Goal: Task Accomplishment & Management: Use online tool/utility

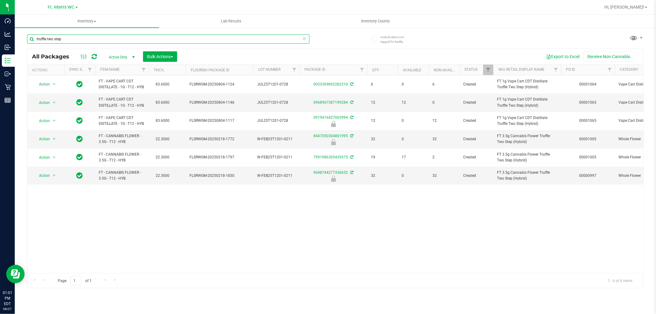
click at [68, 42] on input "truffle two step" at bounding box center [168, 38] width 282 height 9
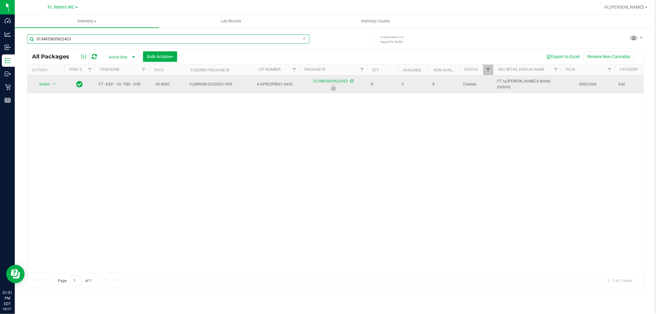
type input "0134825655622423"
click at [44, 86] on span "Action" at bounding box center [42, 84] width 17 height 9
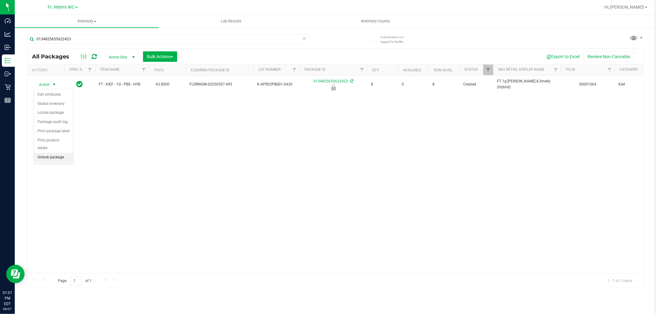
click at [56, 154] on li "Unlock package" at bounding box center [53, 157] width 39 height 9
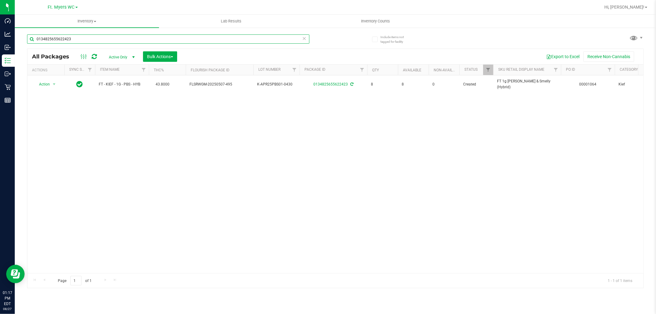
click at [184, 38] on input "0134825655622423" at bounding box center [168, 38] width 282 height 9
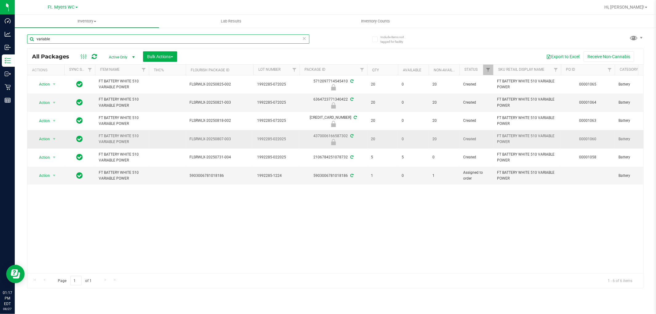
type input "variable"
click at [51, 140] on span "select" at bounding box center [54, 139] width 8 height 9
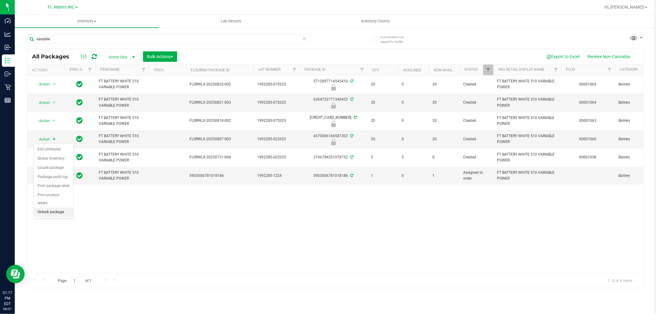
click at [44, 211] on li "Unlock package" at bounding box center [53, 212] width 39 height 9
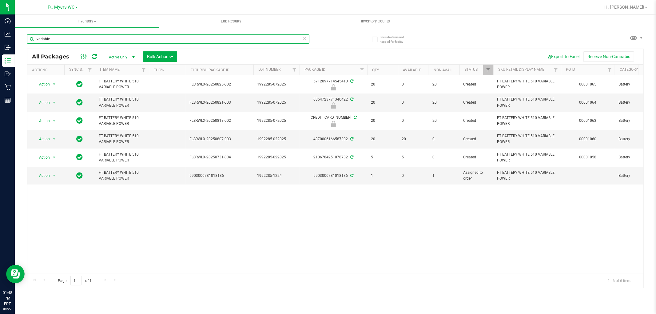
click at [72, 41] on input "variable" at bounding box center [168, 38] width 282 height 9
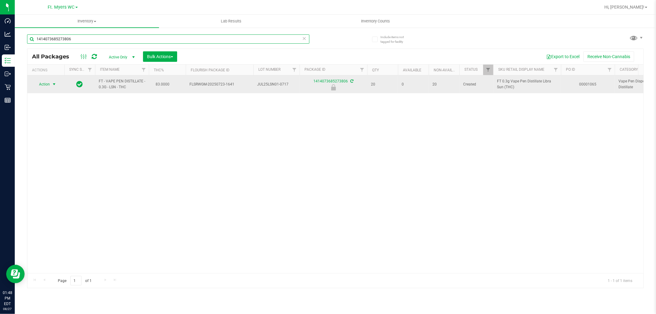
type input "1414073685273806"
click at [53, 86] on span "select" at bounding box center [54, 84] width 5 height 5
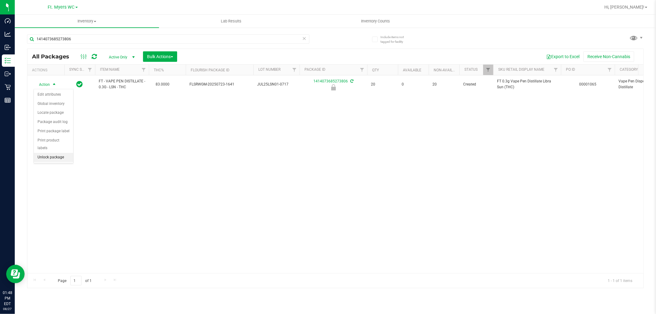
click at [44, 158] on li "Unlock package" at bounding box center [53, 157] width 39 height 9
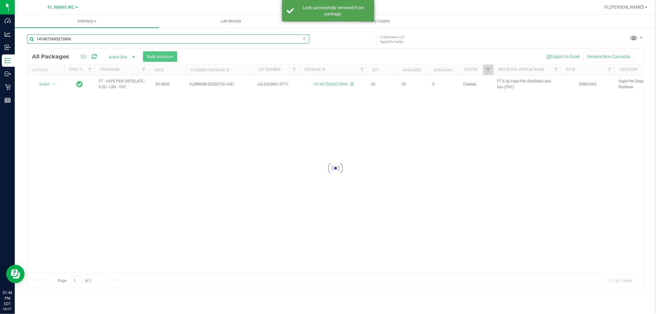
click at [130, 39] on input "1414073685273806" at bounding box center [168, 38] width 282 height 9
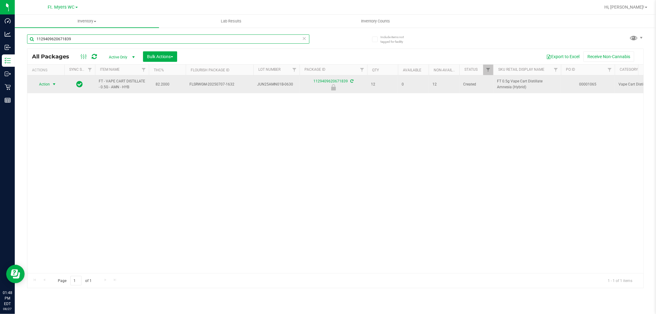
type input "1129409620671839"
click at [50, 85] on span "select" at bounding box center [54, 84] width 8 height 9
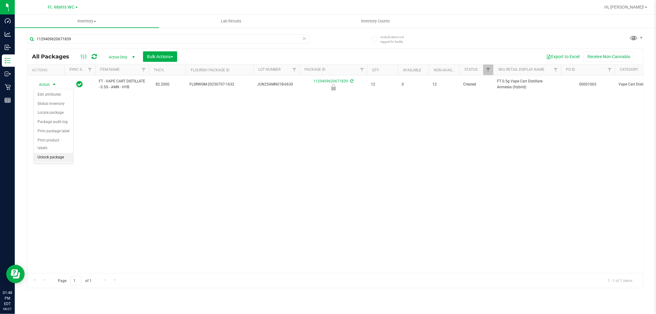
drag, startPoint x: 61, startPoint y: 155, endPoint x: 60, endPoint y: 158, distance: 3.4
click at [61, 158] on li "Unlock package" at bounding box center [53, 157] width 39 height 9
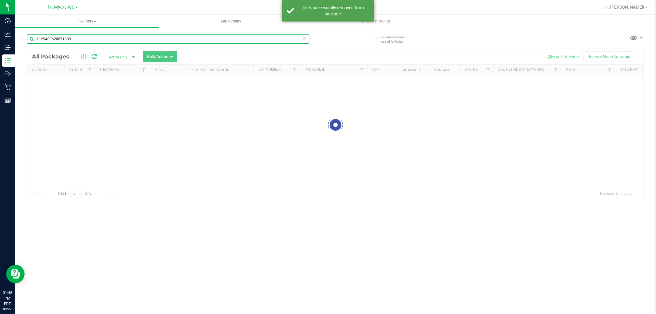
click at [119, 36] on div "Inventory All packages All inventory Waste log Create inventory Lab Results Inv…" at bounding box center [335, 164] width 641 height 299
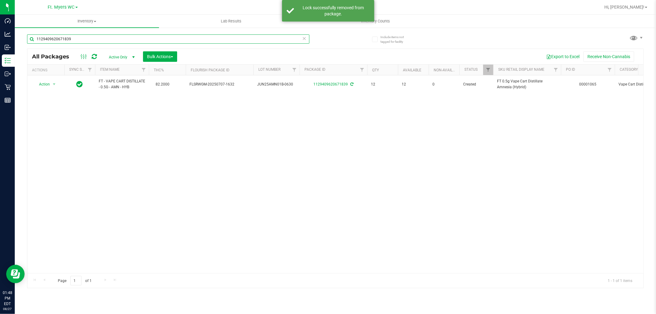
click at [119, 36] on input "1129409620671839" at bounding box center [168, 38] width 282 height 9
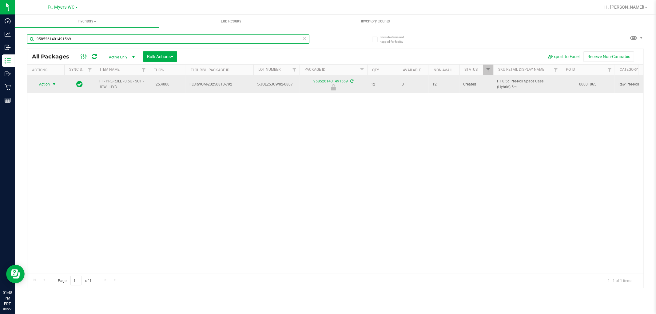
type input "9585261401491569"
click at [53, 87] on span "select" at bounding box center [54, 84] width 5 height 5
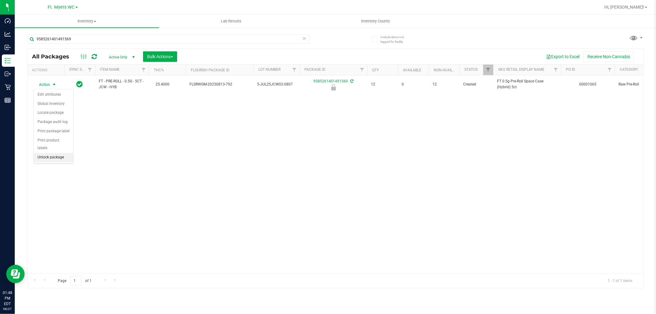
click at [57, 158] on li "Unlock package" at bounding box center [53, 157] width 39 height 9
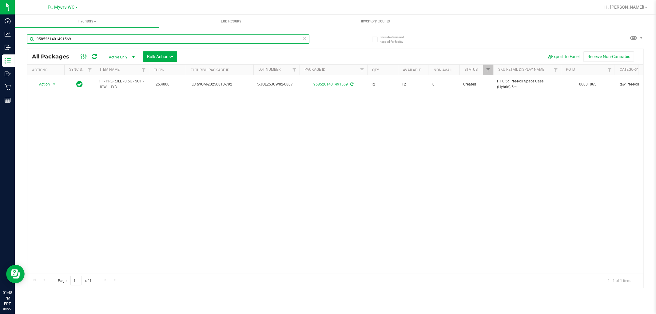
click at [76, 40] on input "9585261401491569" at bounding box center [168, 38] width 282 height 9
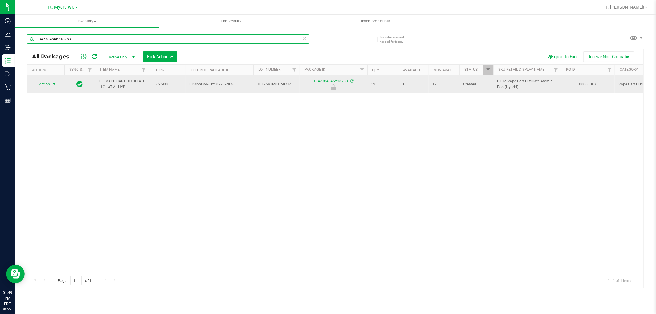
type input "1347384646218763"
click at [55, 84] on span "select" at bounding box center [54, 84] width 5 height 5
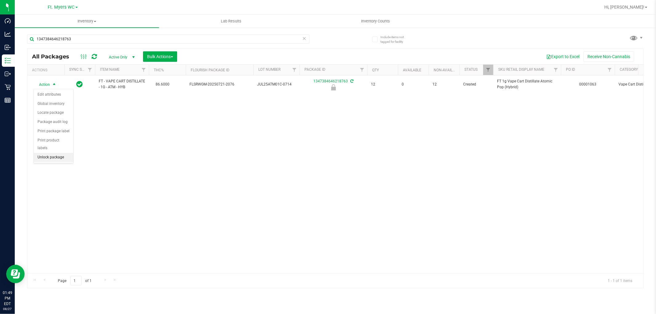
click at [57, 159] on li "Unlock package" at bounding box center [53, 157] width 39 height 9
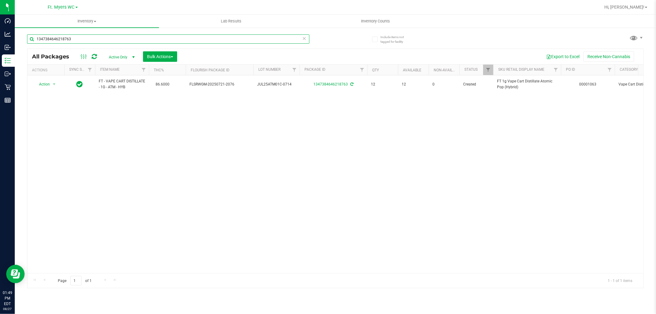
click at [127, 41] on input "1347384646218763" at bounding box center [168, 38] width 282 height 9
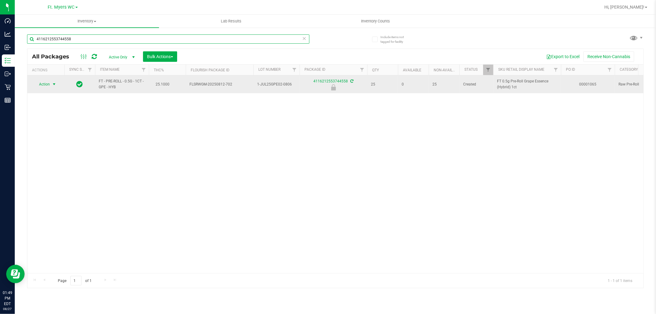
type input "4116212553744558"
click at [53, 80] on span "select" at bounding box center [54, 84] width 8 height 9
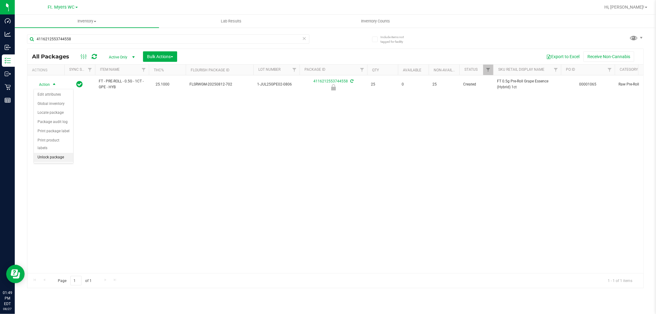
click at [69, 154] on li "Unlock package" at bounding box center [53, 157] width 39 height 9
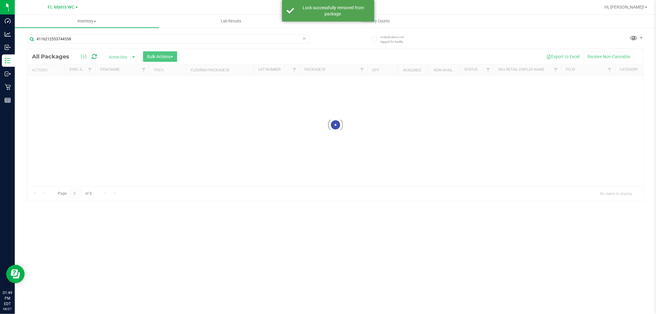
click at [96, 40] on input "4116212553744558" at bounding box center [168, 38] width 282 height 9
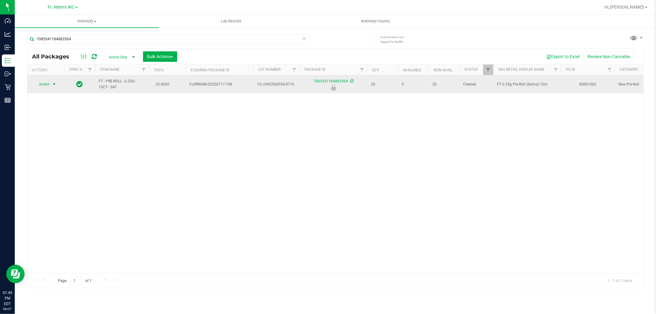
type input "7085541184883504"
click at [54, 82] on span "select" at bounding box center [54, 84] width 5 height 5
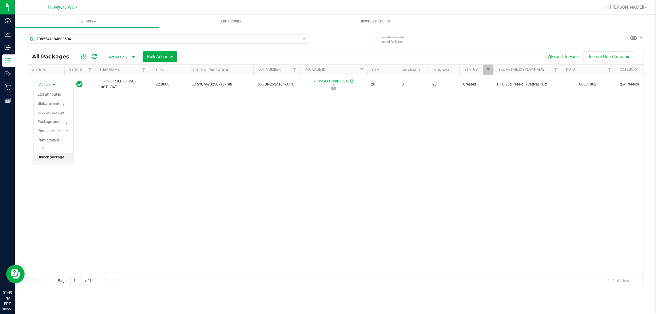
click at [52, 159] on li "Unlock package" at bounding box center [53, 157] width 39 height 9
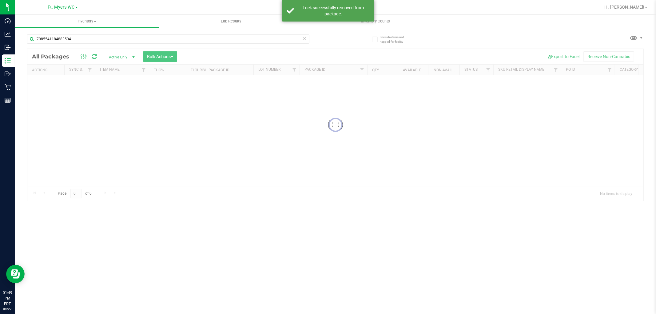
click at [141, 39] on input "7085541184883504" at bounding box center [168, 38] width 282 height 9
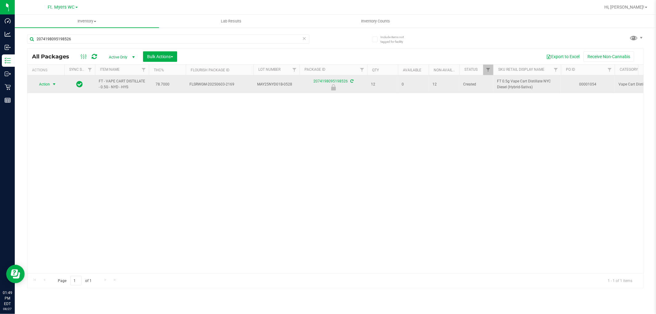
type input "2074198095198526"
click at [41, 81] on span "Action" at bounding box center [42, 84] width 17 height 9
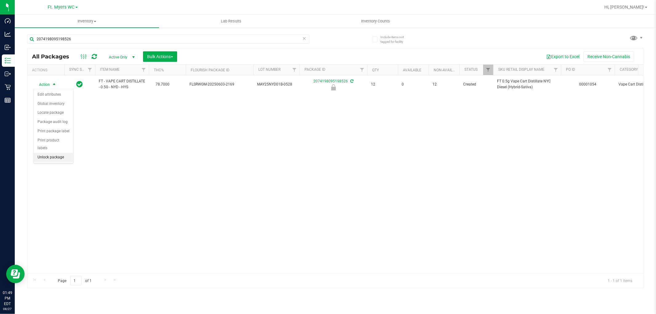
click at [57, 159] on li "Unlock package" at bounding box center [53, 157] width 39 height 9
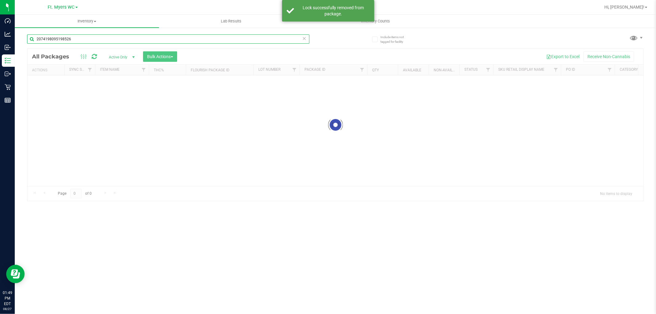
click at [104, 41] on input "2074198095198526" at bounding box center [168, 38] width 282 height 9
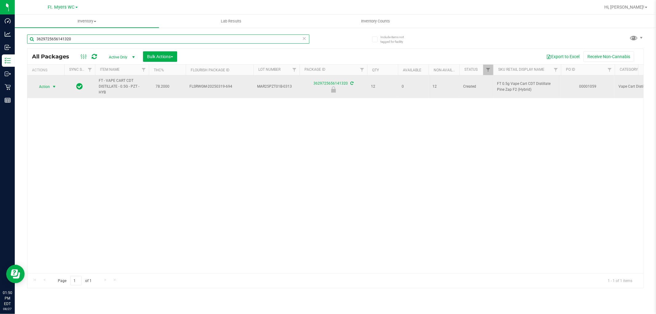
type input "3629725656141320"
click at [53, 85] on span "select" at bounding box center [54, 86] width 5 height 5
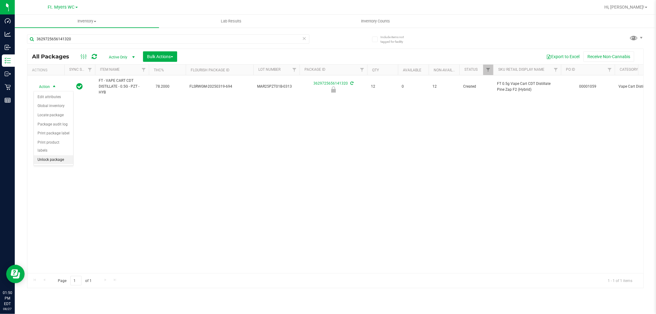
click at [57, 158] on li "Unlock package" at bounding box center [53, 159] width 39 height 9
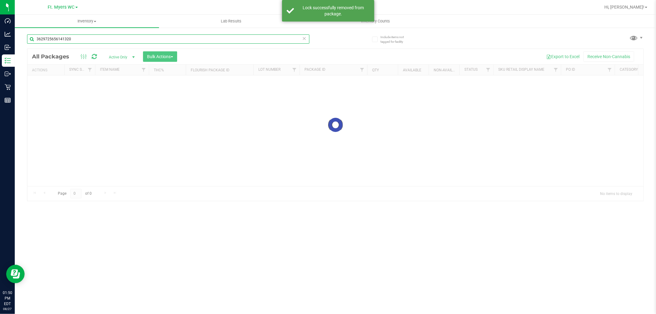
click at [97, 42] on input "3629725656141320" at bounding box center [168, 38] width 282 height 9
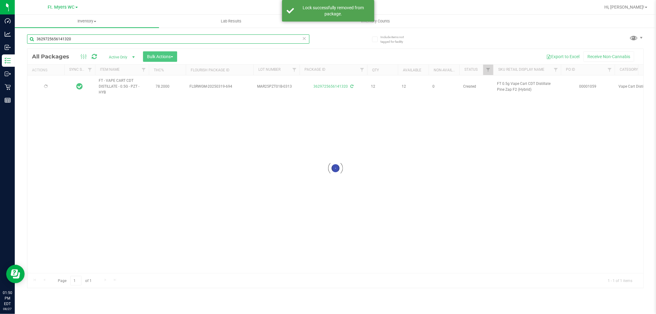
click at [97, 42] on input "3629725656141320" at bounding box center [168, 38] width 282 height 9
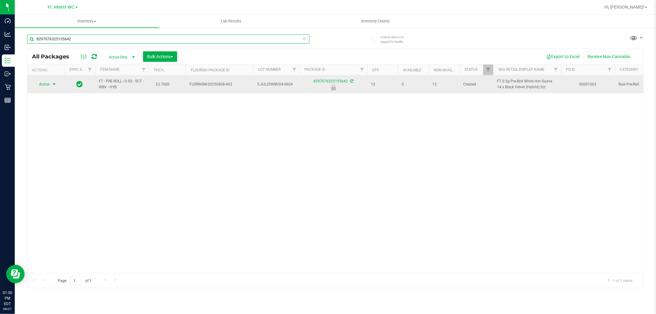
type input "8297076325155642"
click at [52, 87] on span "select" at bounding box center [54, 84] width 8 height 9
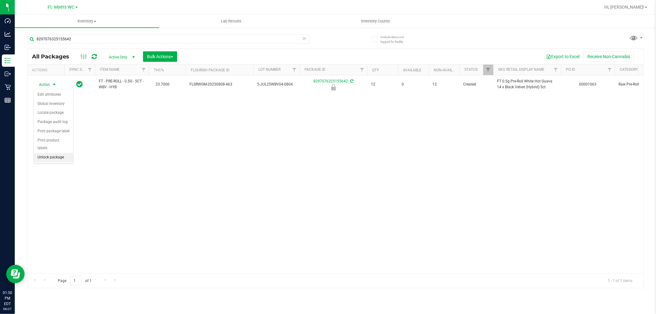
click at [52, 160] on li "Unlock package" at bounding box center [53, 157] width 39 height 9
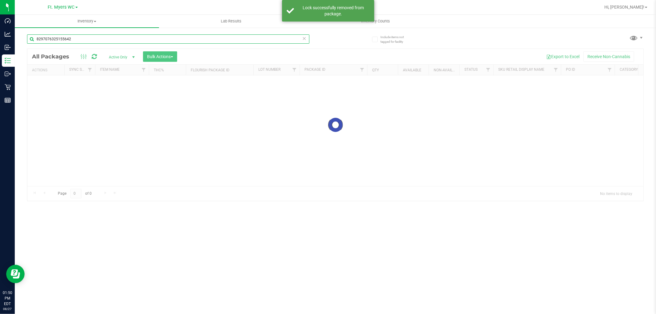
click at [116, 39] on input "8297076325155642" at bounding box center [168, 38] width 282 height 9
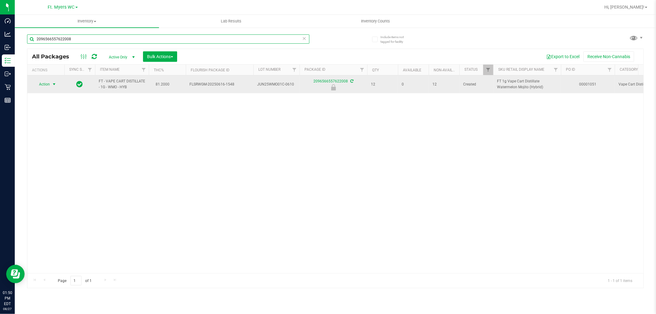
type input "2096566557622008"
click at [48, 86] on span "Action" at bounding box center [42, 84] width 17 height 9
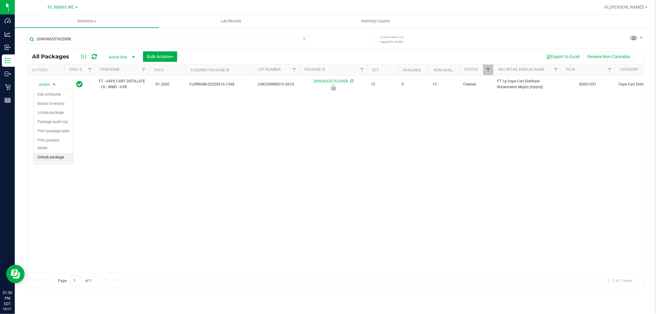
click at [38, 157] on li "Unlock package" at bounding box center [53, 157] width 39 height 9
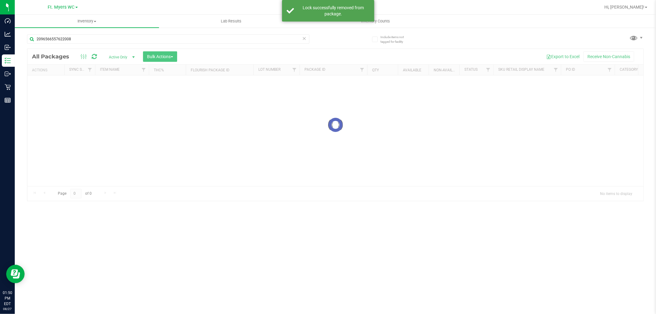
click at [108, 39] on input "2096566557622008" at bounding box center [168, 38] width 282 height 9
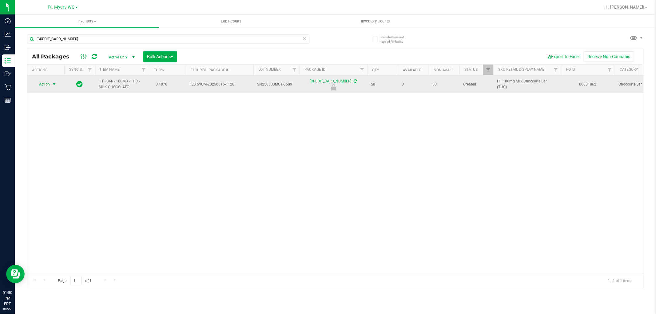
type input "2554756621297681"
click at [46, 83] on span "Action" at bounding box center [42, 84] width 17 height 9
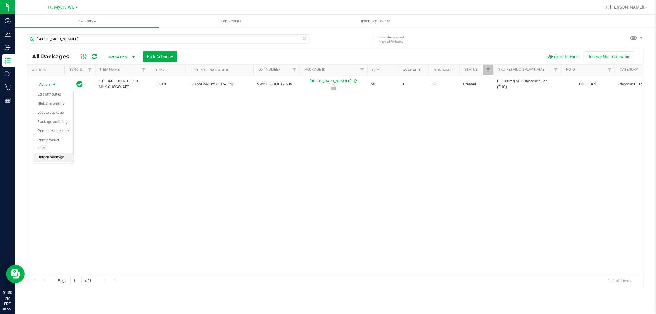
click at [66, 160] on li "Unlock package" at bounding box center [53, 157] width 39 height 9
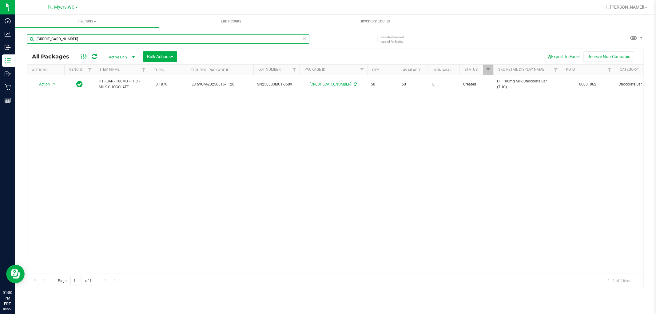
click at [136, 39] on input "2554756621297681" at bounding box center [168, 38] width 282 height 9
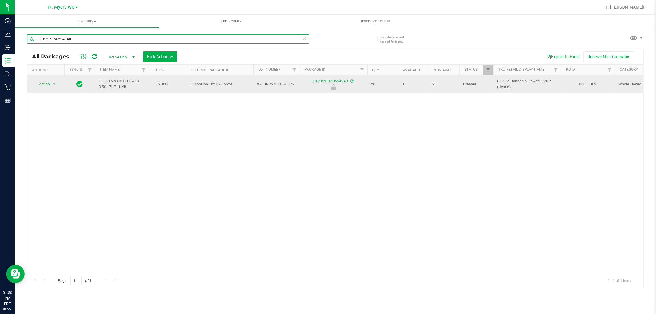
type input "0178296150594940"
click at [52, 88] on span "select" at bounding box center [54, 84] width 8 height 9
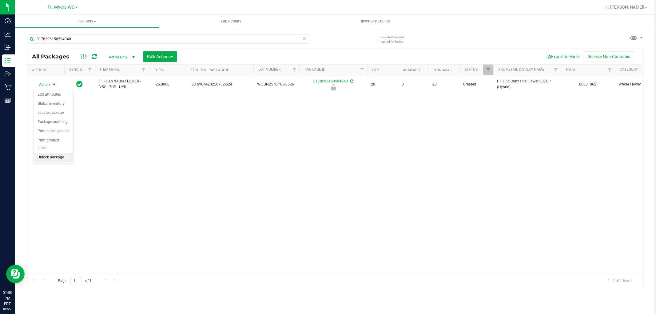
click at [63, 160] on li "Unlock package" at bounding box center [53, 157] width 39 height 9
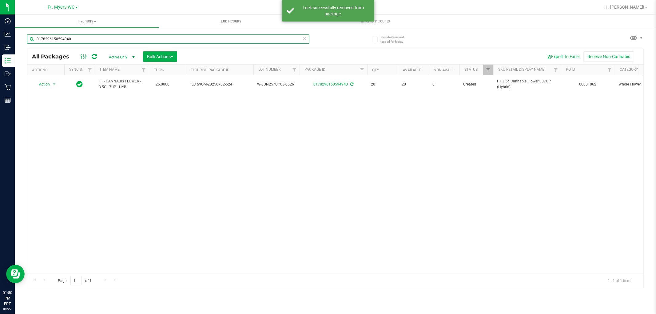
click at [74, 36] on input "0178296150594940" at bounding box center [168, 38] width 282 height 9
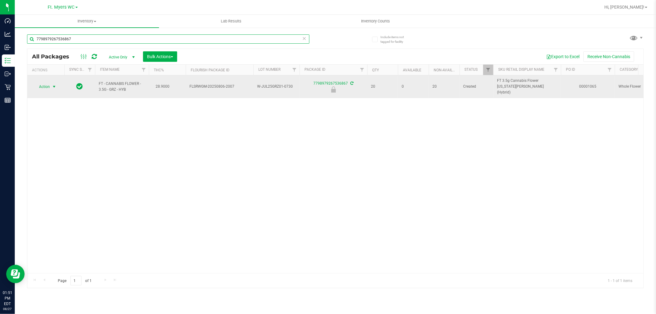
type input "7798979267536867"
click at [49, 84] on span "Action" at bounding box center [42, 86] width 17 height 9
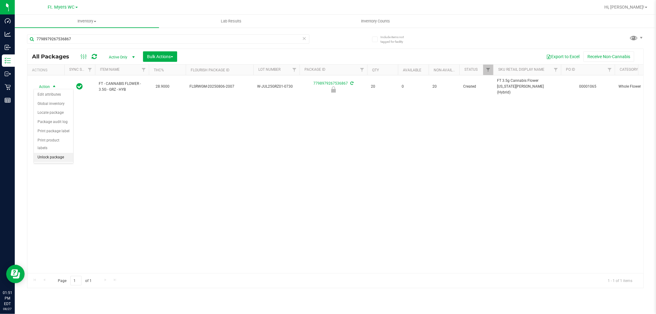
click at [63, 157] on li "Unlock package" at bounding box center [53, 157] width 39 height 9
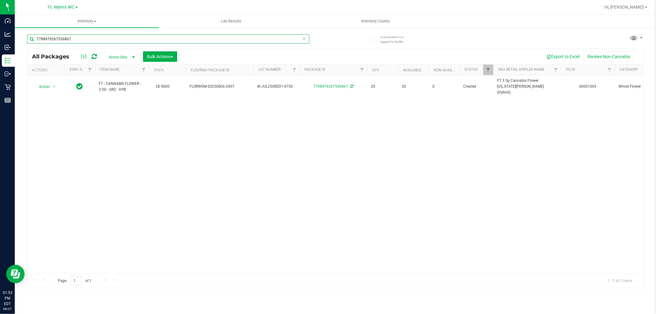
click at [81, 39] on input "7798979267536867" at bounding box center [168, 38] width 282 height 9
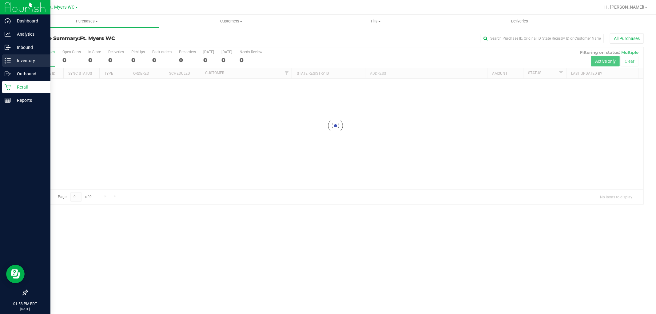
click at [7, 61] on icon at bounding box center [8, 61] width 6 height 6
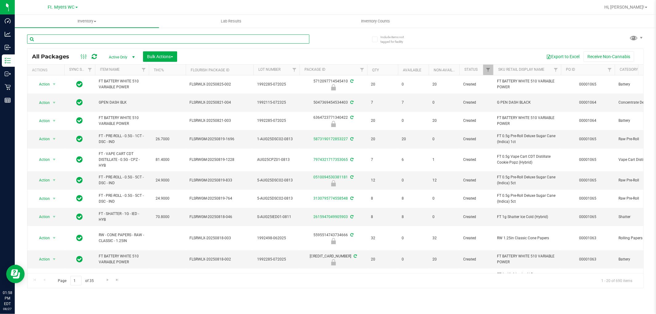
click at [126, 34] on input "text" at bounding box center [168, 38] width 282 height 9
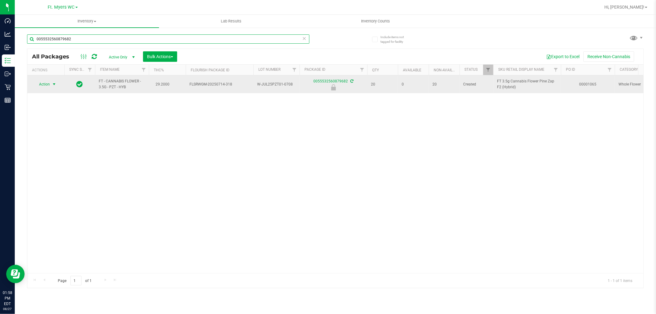
type input "0055532560879682"
click at [53, 84] on span "select" at bounding box center [54, 84] width 5 height 5
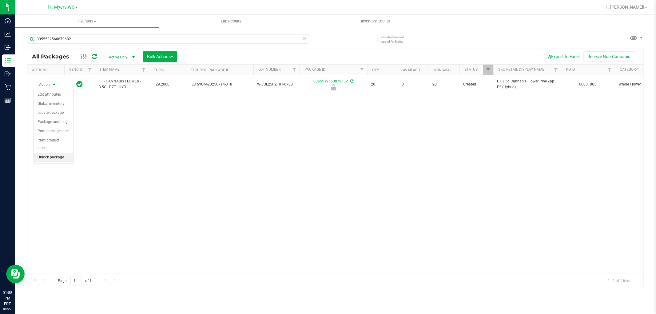
click at [57, 162] on li "Unlock package" at bounding box center [53, 157] width 39 height 9
